Goal: Check status

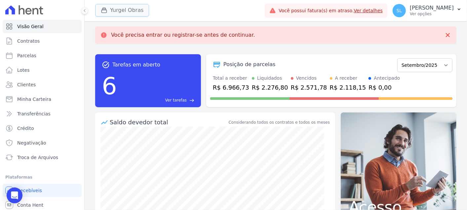
click at [115, 11] on button "Yurgel Obras" at bounding box center [122, 10] width 54 height 13
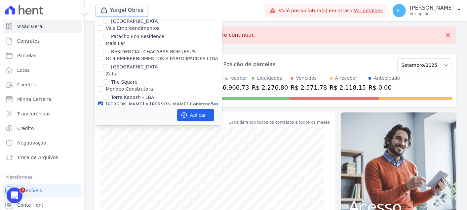
scroll to position [309, 0]
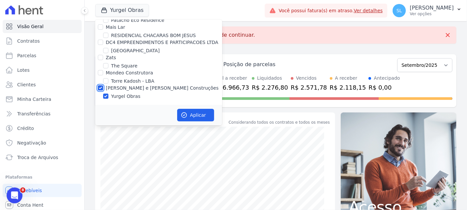
click at [99, 86] on input "[PERSON_NAME] e [PERSON_NAME] Construções" at bounding box center [100, 87] width 5 height 5
checkbox input "false"
click at [107, 53] on input "[GEOGRAPHIC_DATA]" at bounding box center [105, 50] width 5 height 5
checkbox input "true"
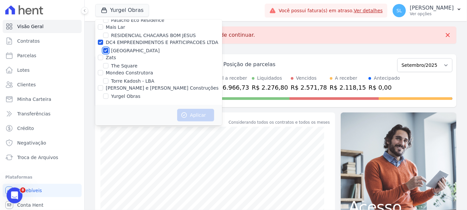
checkbox input "true"
click at [206, 114] on button "Aplicar" at bounding box center [195, 115] width 37 height 13
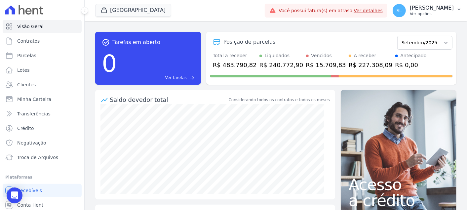
click at [431, 15] on p "Ver opções" at bounding box center [432, 13] width 44 height 5
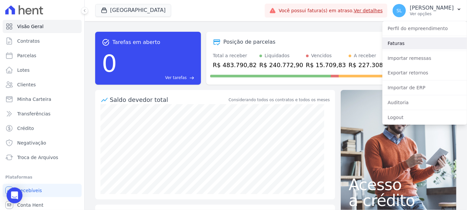
click at [403, 46] on link "Faturas" at bounding box center [424, 43] width 85 height 12
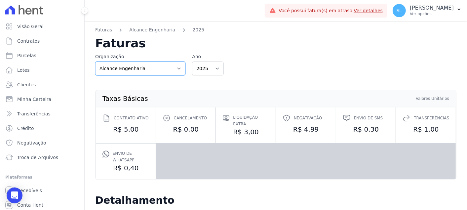
click at [133, 66] on select "Alcance Engenharia CONSTRUTORA MG TEC LTDA Crescer Incorporadora DC4 EMPREENDIM…" at bounding box center [140, 68] width 90 height 14
select select "63b35e2e-1e99-4512-adec-0be2c4ebbc2f"
click at [95, 61] on select "Alcance Engenharia CONSTRUTORA MG TEC LTDA Crescer Incorporadora DC4 EMPREENDIM…" at bounding box center [140, 68] width 90 height 14
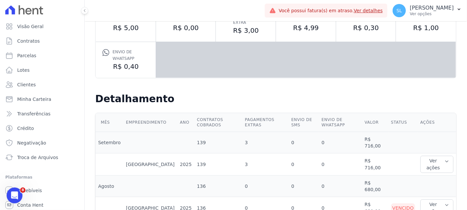
scroll to position [123, 0]
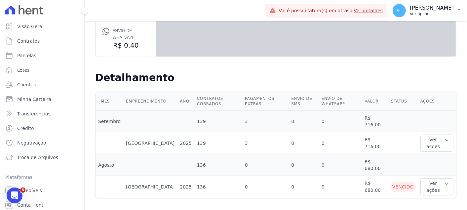
click at [445, 11] on p "Ver opções" at bounding box center [432, 13] width 44 height 5
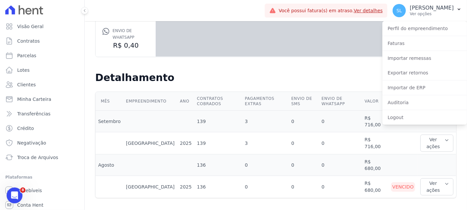
click at [303, 74] on h2 "Detalhamento" at bounding box center [275, 78] width 361 height 12
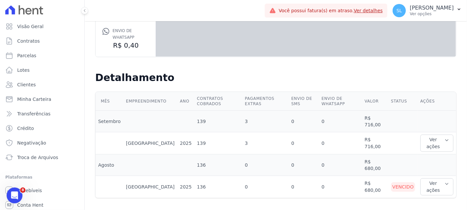
click at [448, 187] on td "Ver ações Ver detalhes Ver boleto Nota fiscal eletrônica" at bounding box center [437, 187] width 38 height 22
click at [445, 185] on button "Ver ações" at bounding box center [436, 186] width 33 height 17
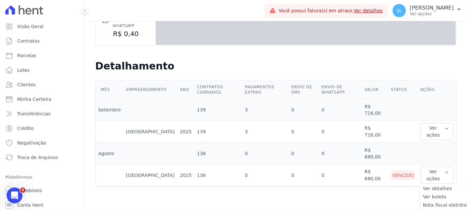
scroll to position [138, 1]
